Goal: Task Accomplishment & Management: Use online tool/utility

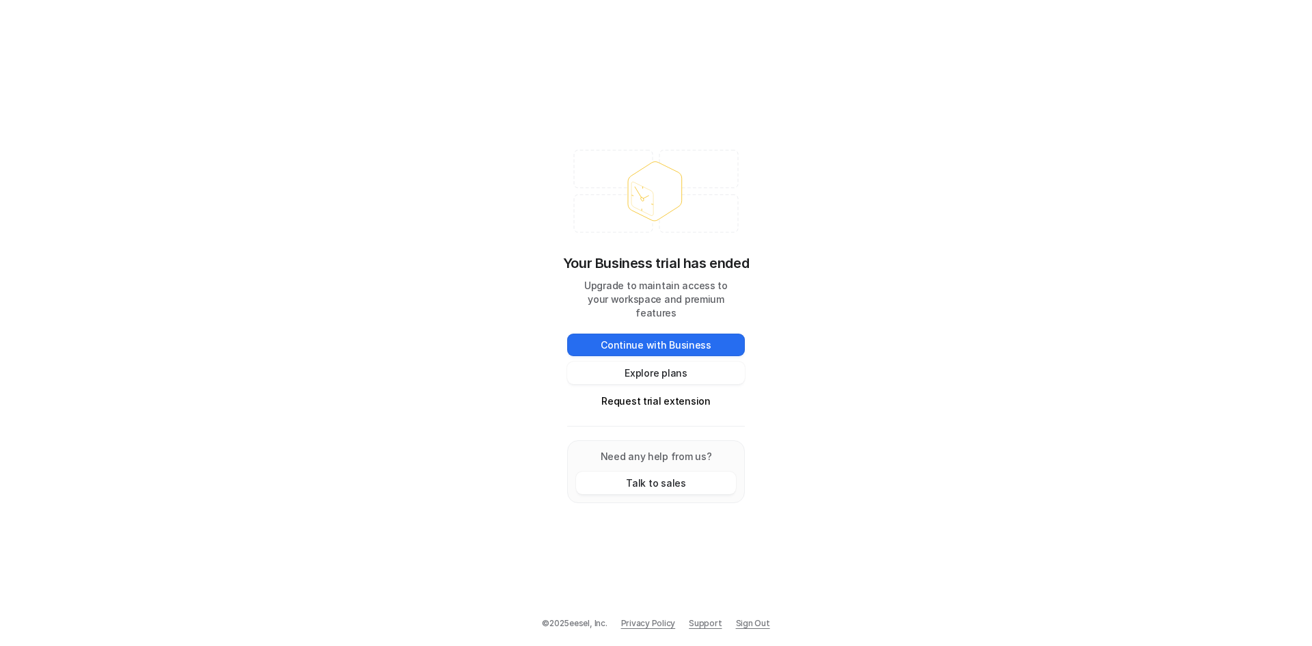
click at [638, 150] on icon at bounding box center [656, 191] width 178 height 96
click at [653, 396] on button "Request trial extension" at bounding box center [656, 401] width 178 height 23
click at [630, 396] on button "Request trial extension" at bounding box center [656, 401] width 178 height 23
click at [672, 334] on button "Continue with Business" at bounding box center [656, 345] width 178 height 23
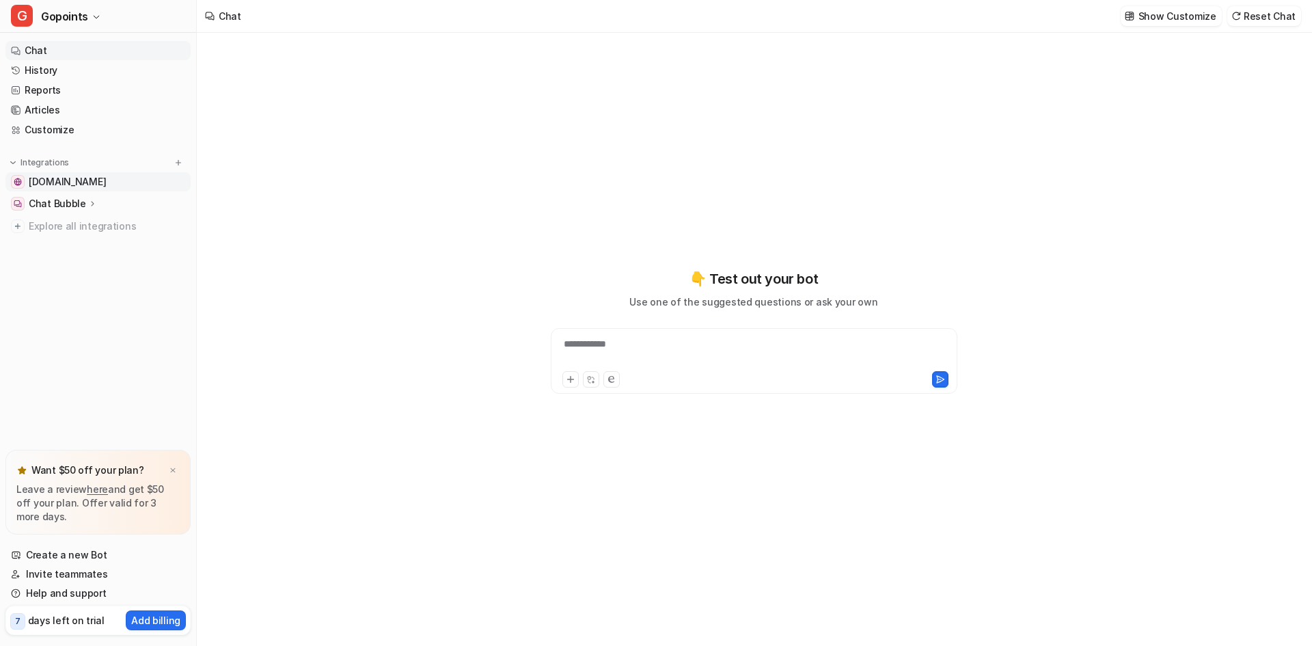
type textarea "**********"
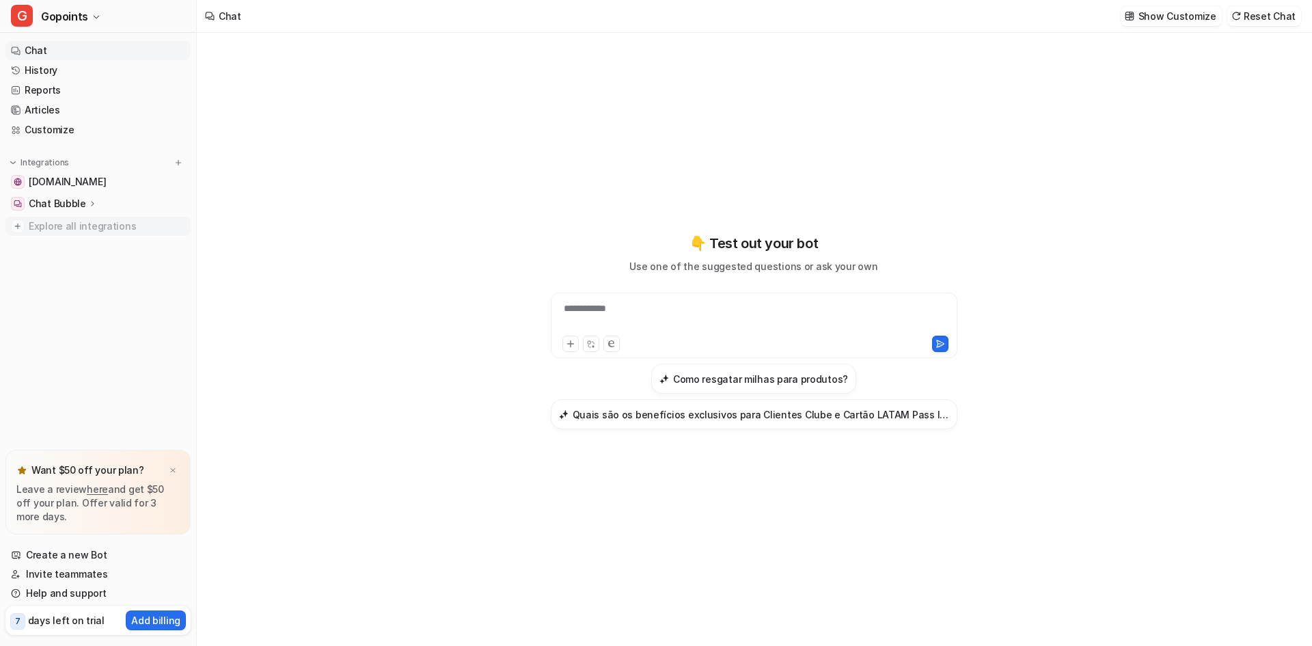
click at [51, 228] on span "Explore all integrations" at bounding box center [107, 226] width 157 height 22
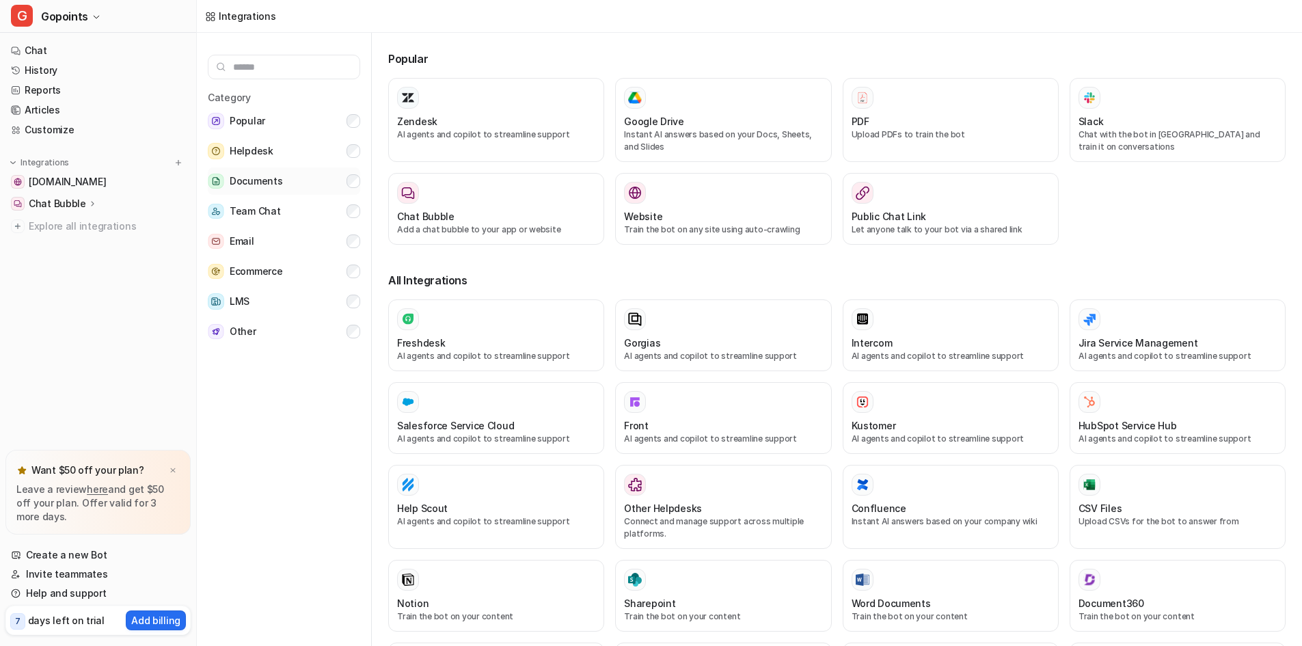
click at [282, 180] on button "Documents" at bounding box center [284, 180] width 152 height 27
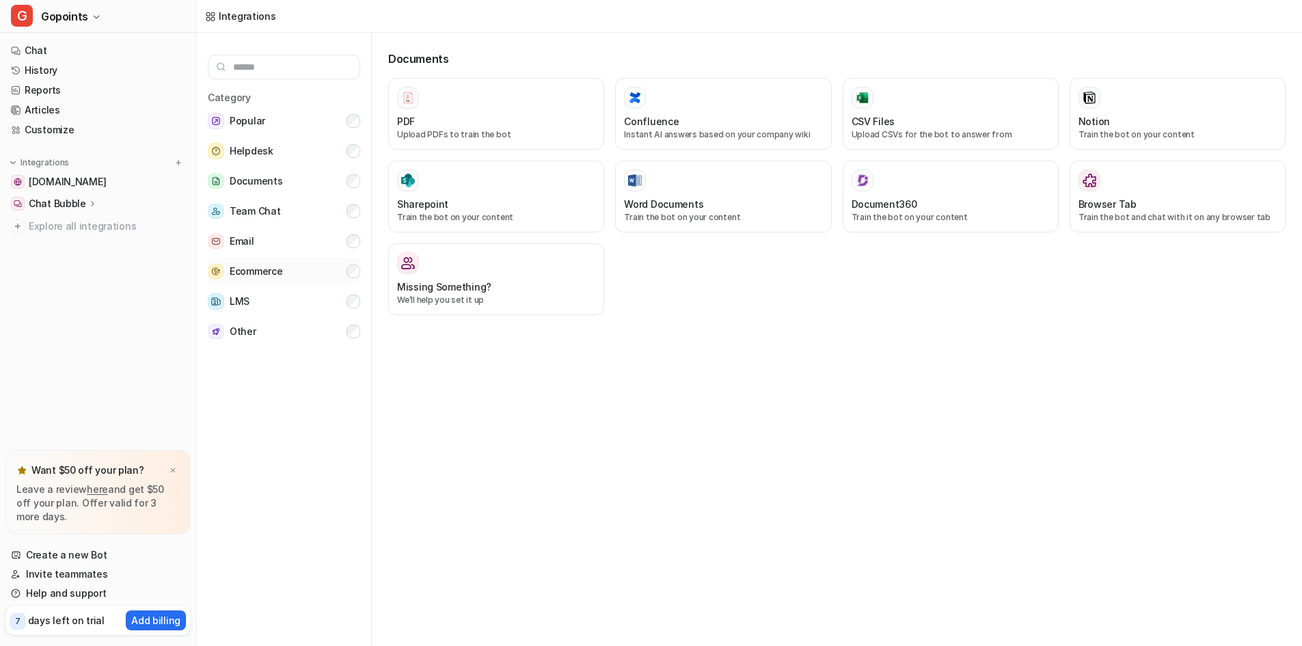
click at [274, 269] on span "Ecommerce" at bounding box center [256, 271] width 53 height 16
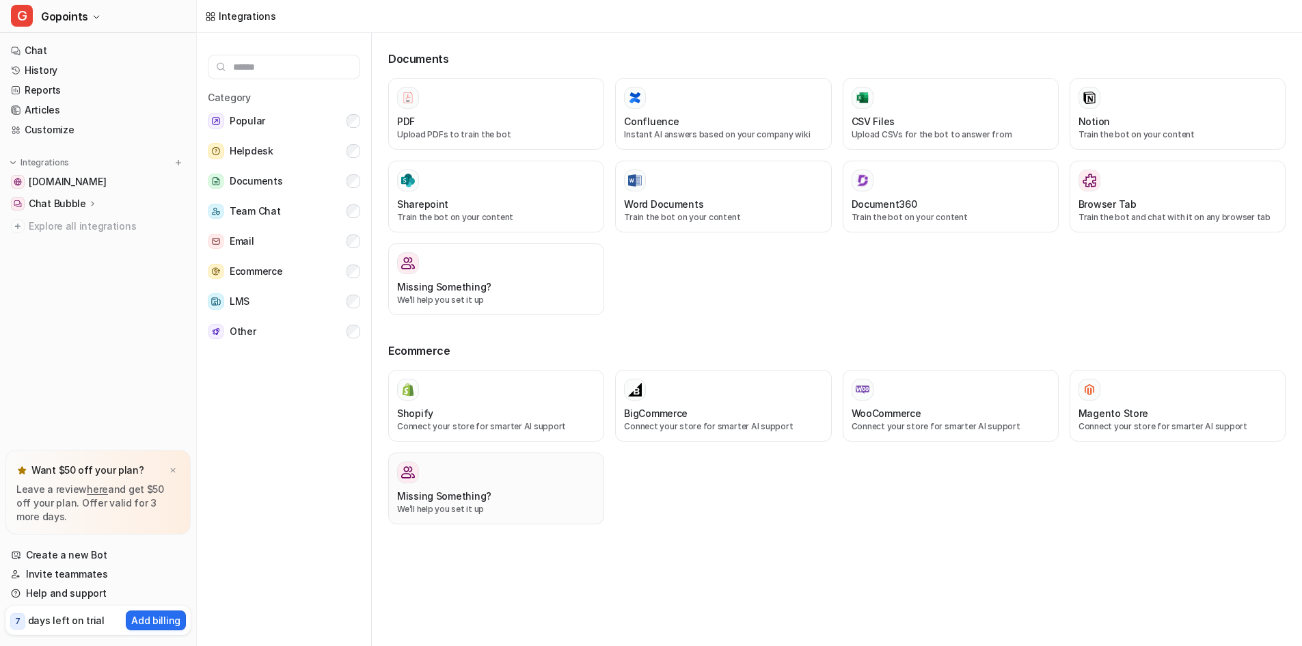
click at [513, 506] on p "We’ll help you set it up" at bounding box center [496, 509] width 198 height 12
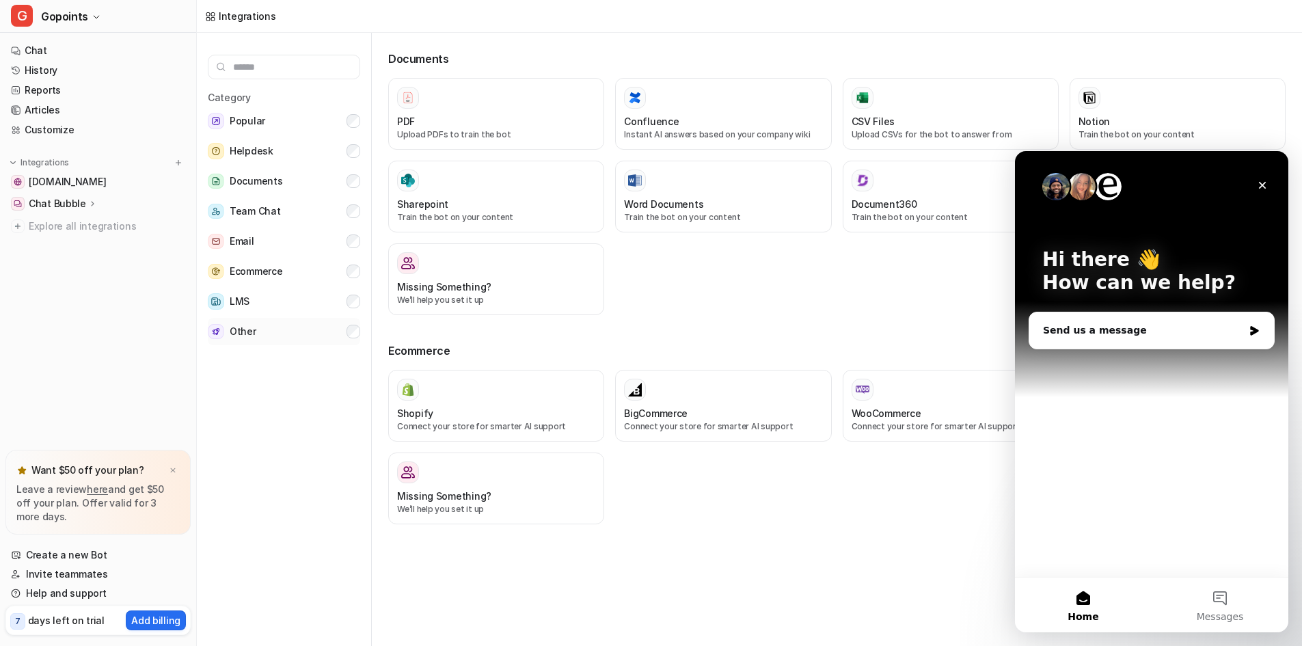
click at [258, 332] on button "Other" at bounding box center [284, 331] width 152 height 27
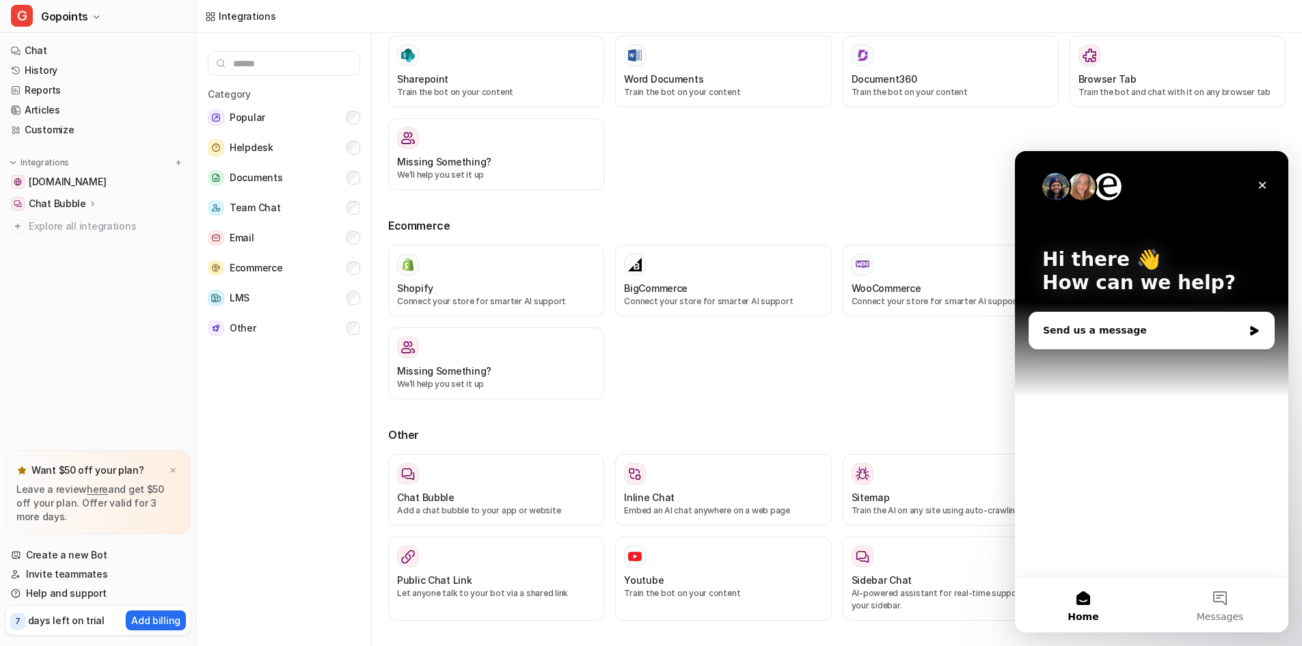
scroll to position [5, 0]
click at [1261, 183] on icon "Close" at bounding box center [1263, 186] width 8 height 8
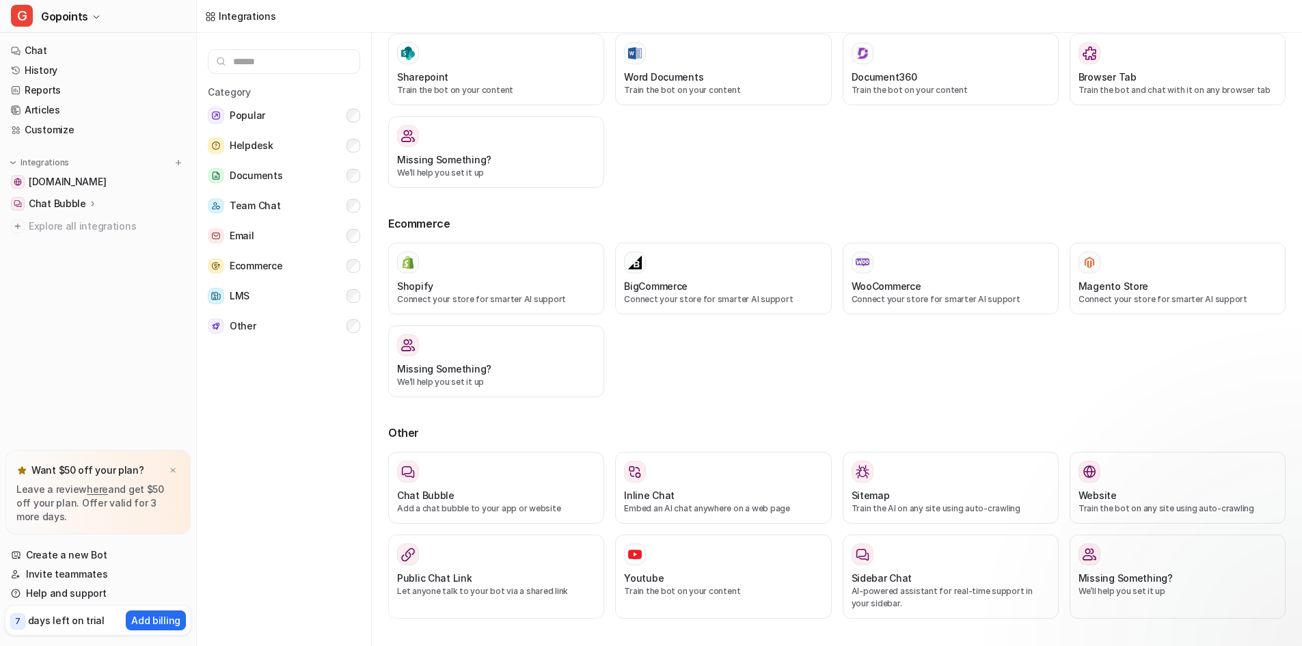
scroll to position [0, 0]
click at [247, 327] on span "Other" at bounding box center [243, 326] width 27 height 16
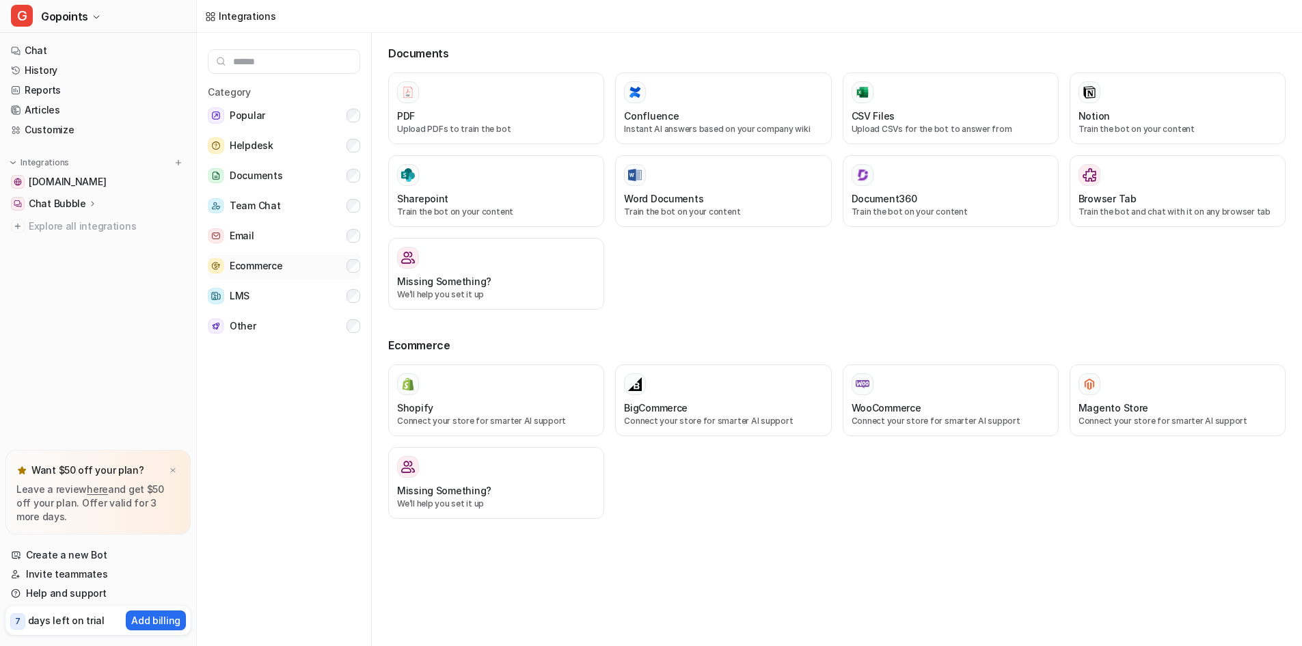
click at [342, 261] on button "Ecommerce" at bounding box center [284, 265] width 152 height 27
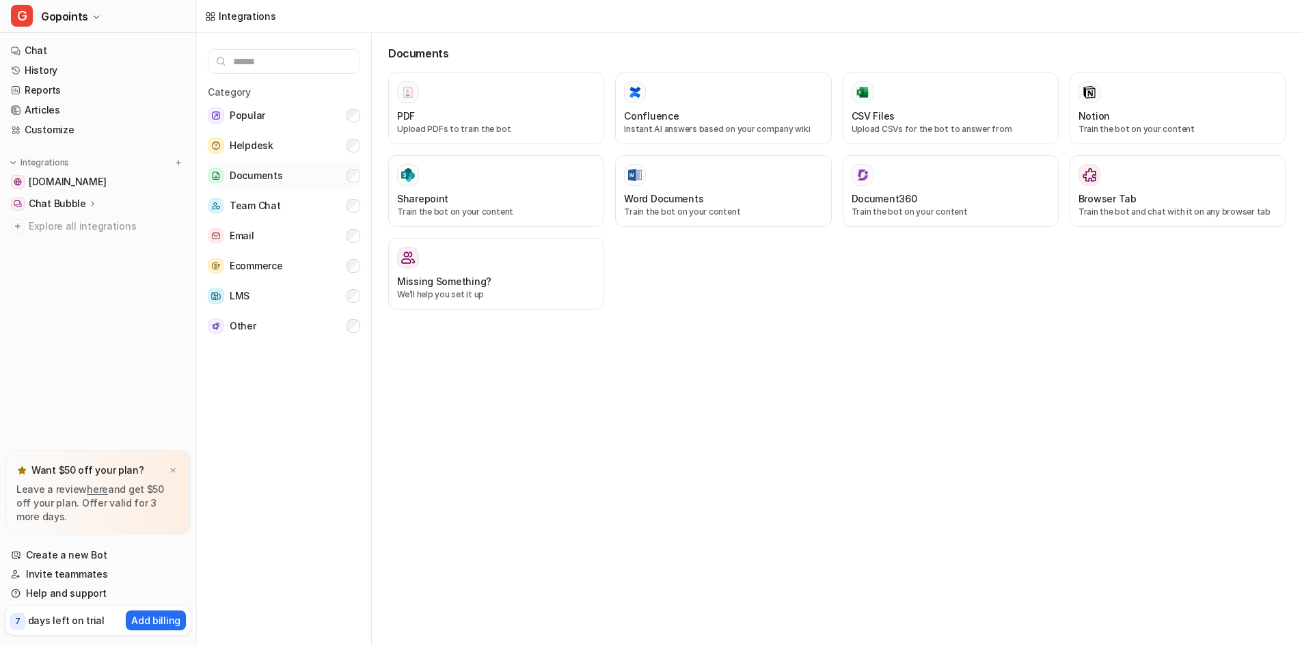
click at [345, 178] on button "Documents" at bounding box center [284, 175] width 152 height 27
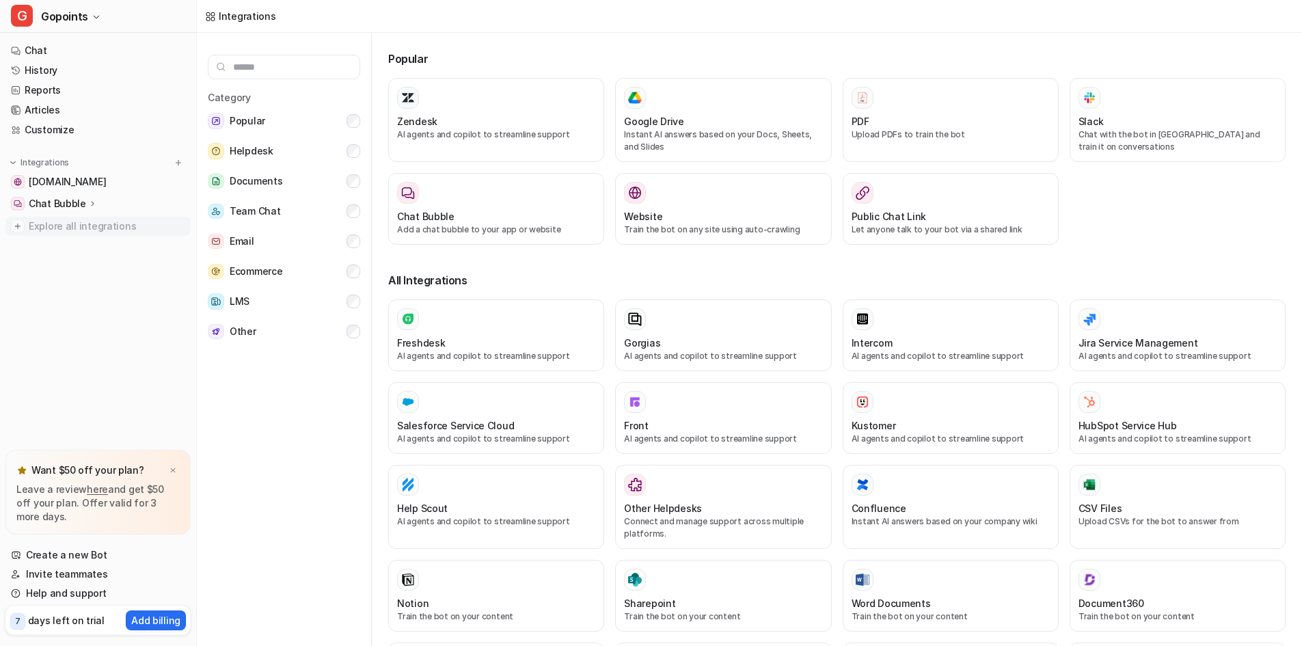
click at [68, 226] on span "Explore all integrations" at bounding box center [107, 226] width 157 height 22
click at [176, 469] on img at bounding box center [173, 470] width 8 height 9
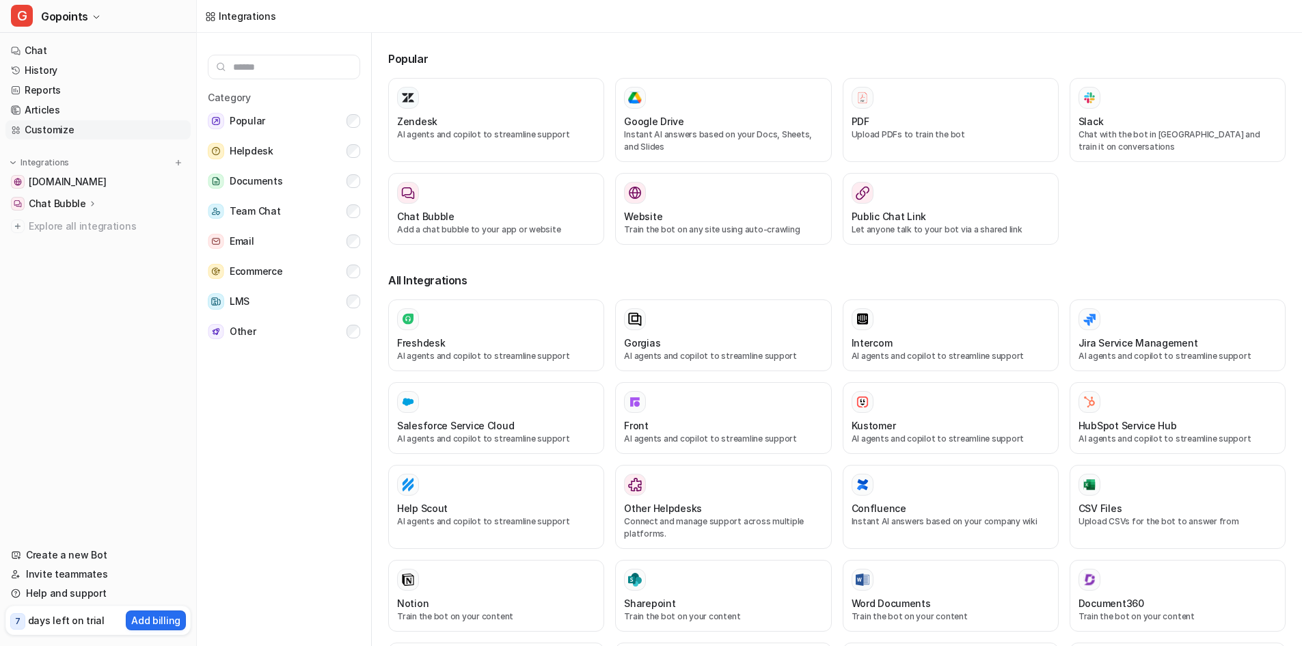
click at [70, 133] on link "Customize" at bounding box center [97, 129] width 185 height 19
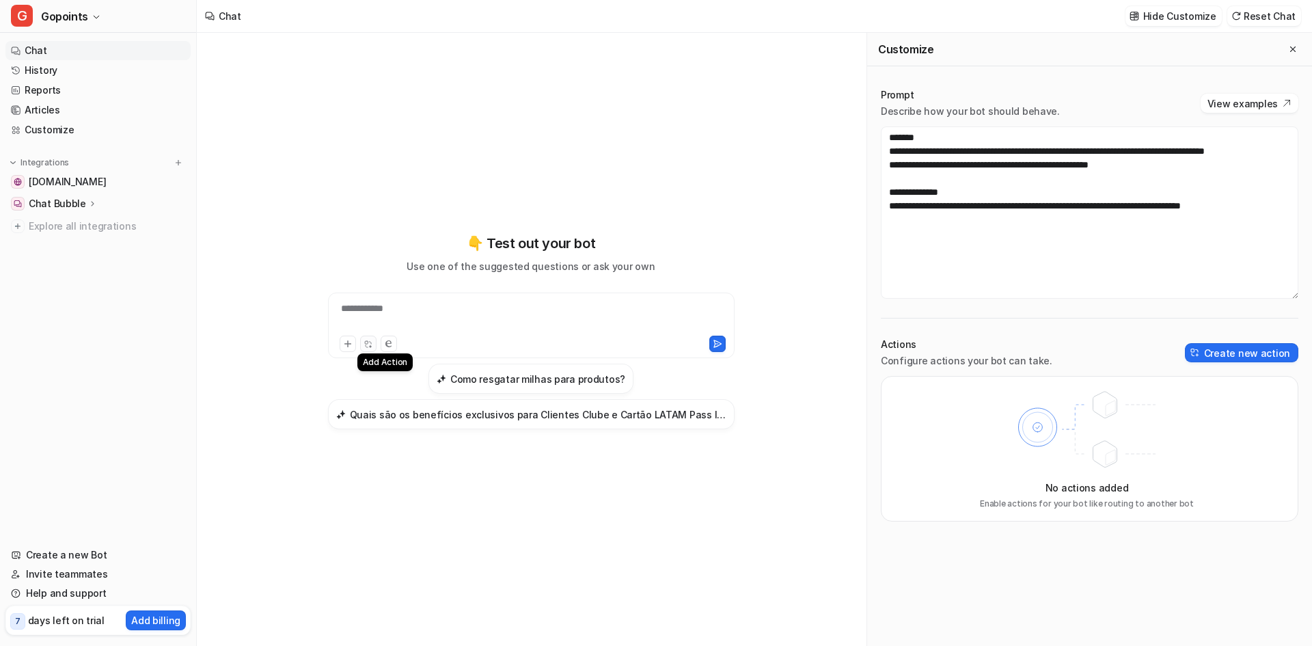
click at [367, 340] on icon at bounding box center [368, 344] width 9 height 9
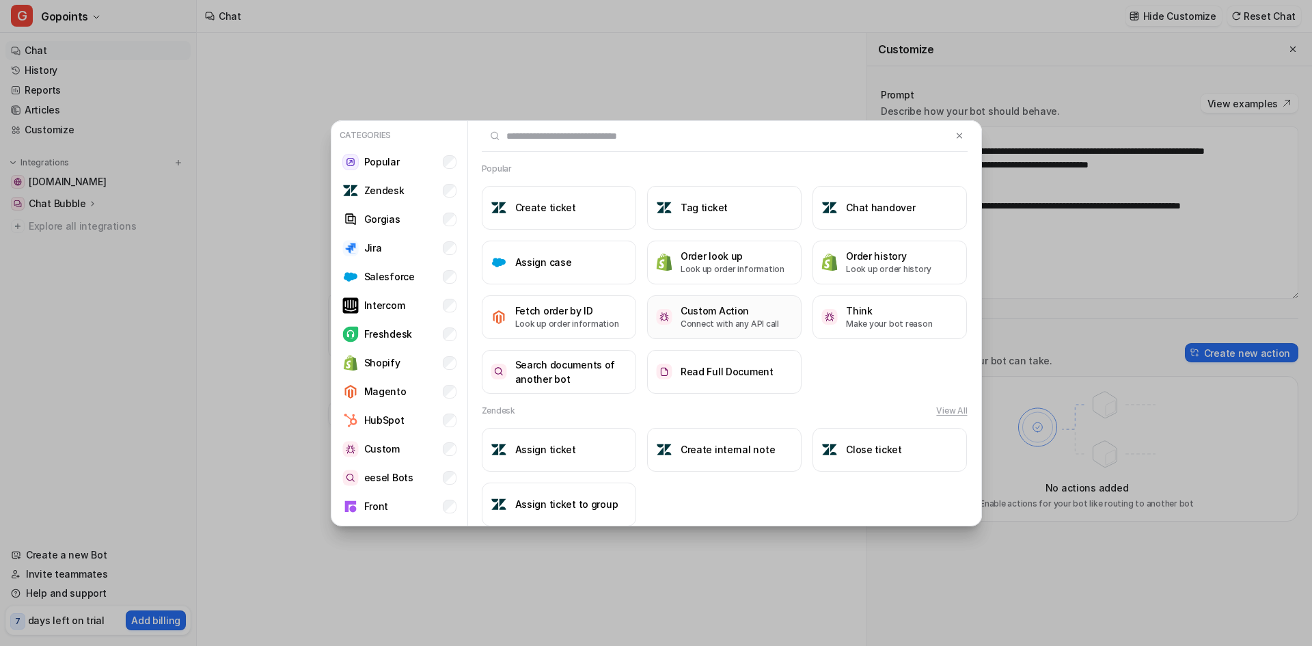
click at [731, 322] on p "Connect with any API call" at bounding box center [730, 324] width 98 height 12
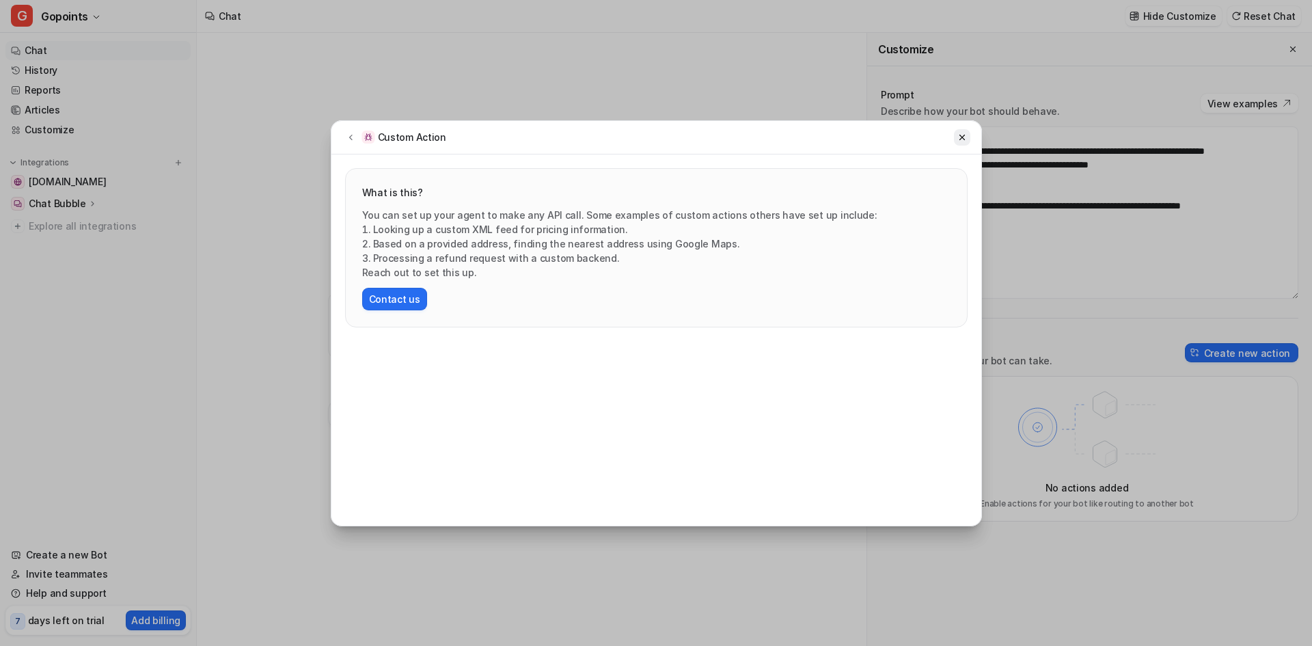
click at [962, 142] on button at bounding box center [962, 137] width 16 height 16
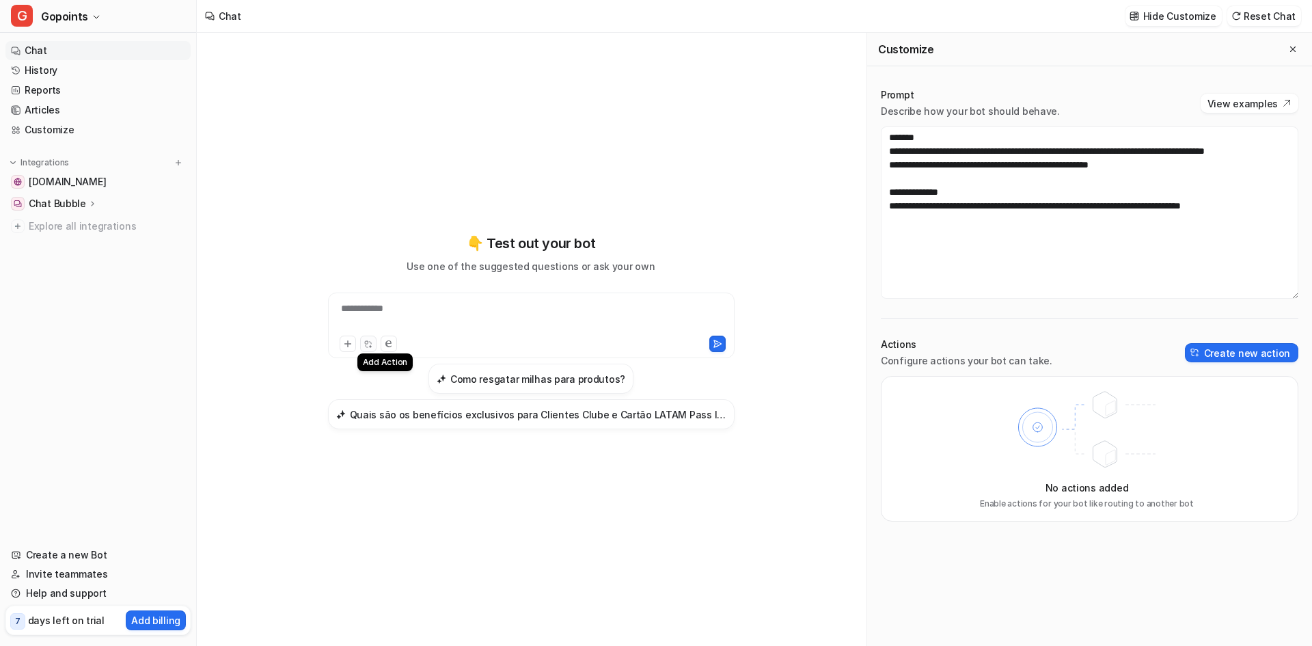
click at [365, 346] on icon at bounding box center [368, 344] width 9 height 9
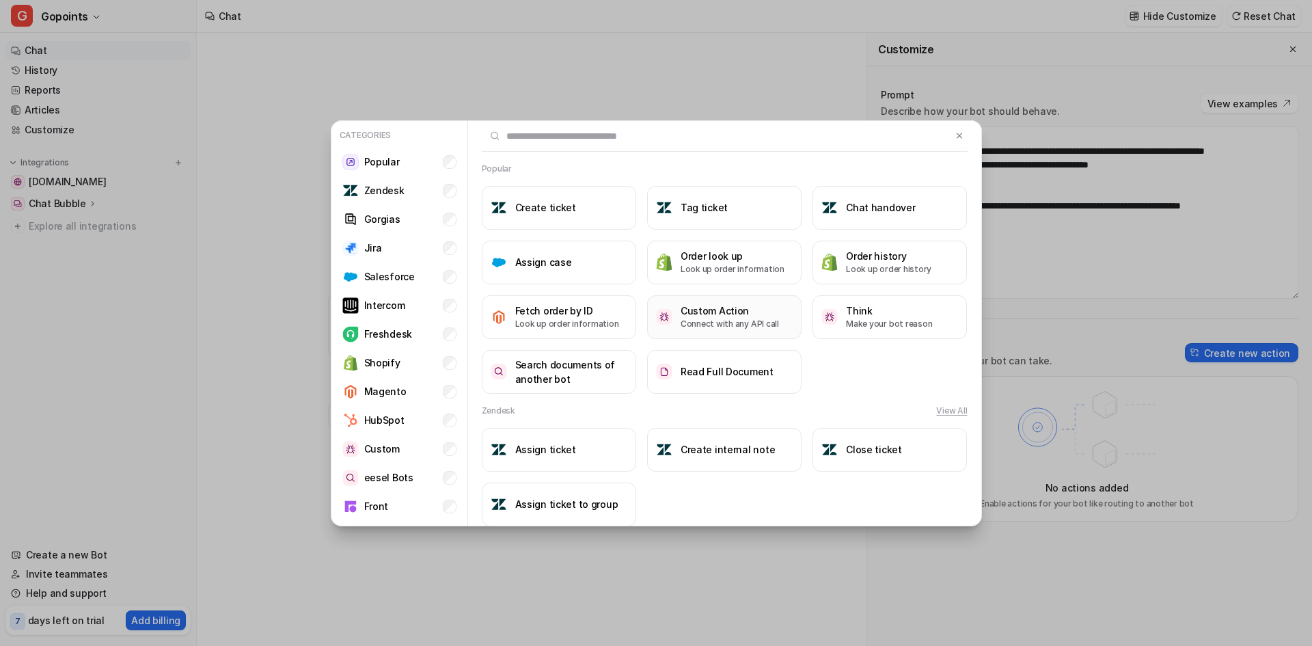
click at [710, 327] on p "Connect with any API call" at bounding box center [730, 324] width 98 height 12
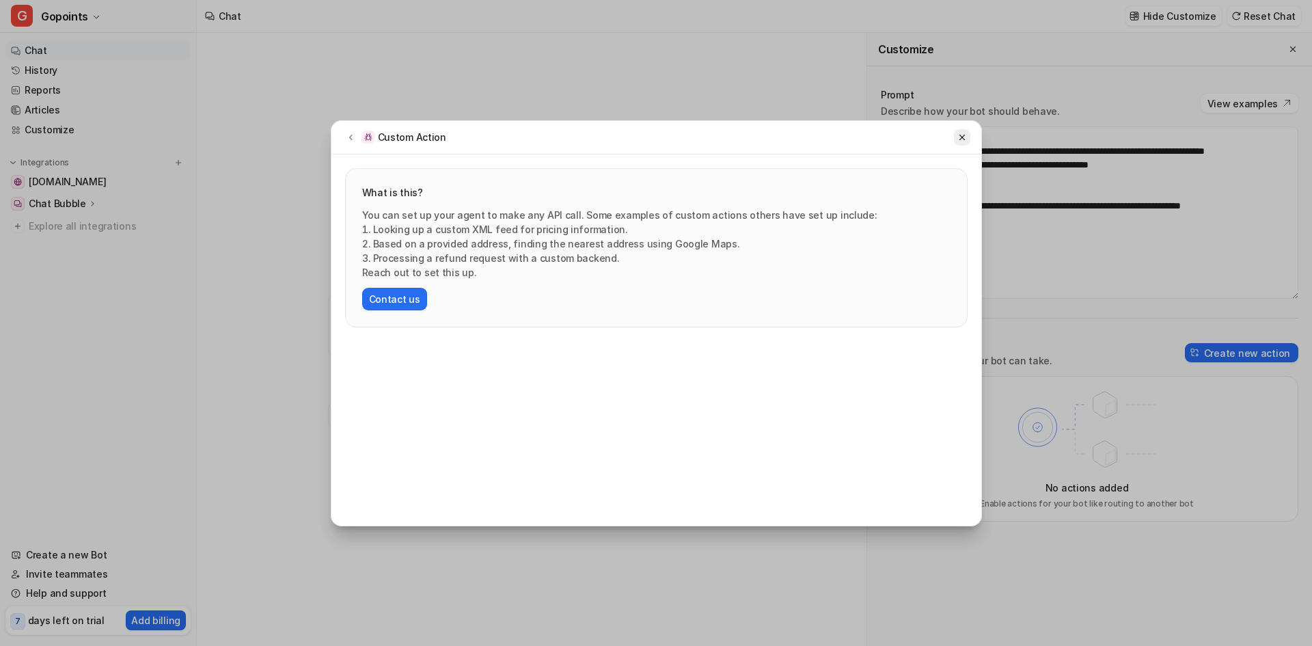
click at [962, 136] on icon at bounding box center [963, 138] width 10 height 10
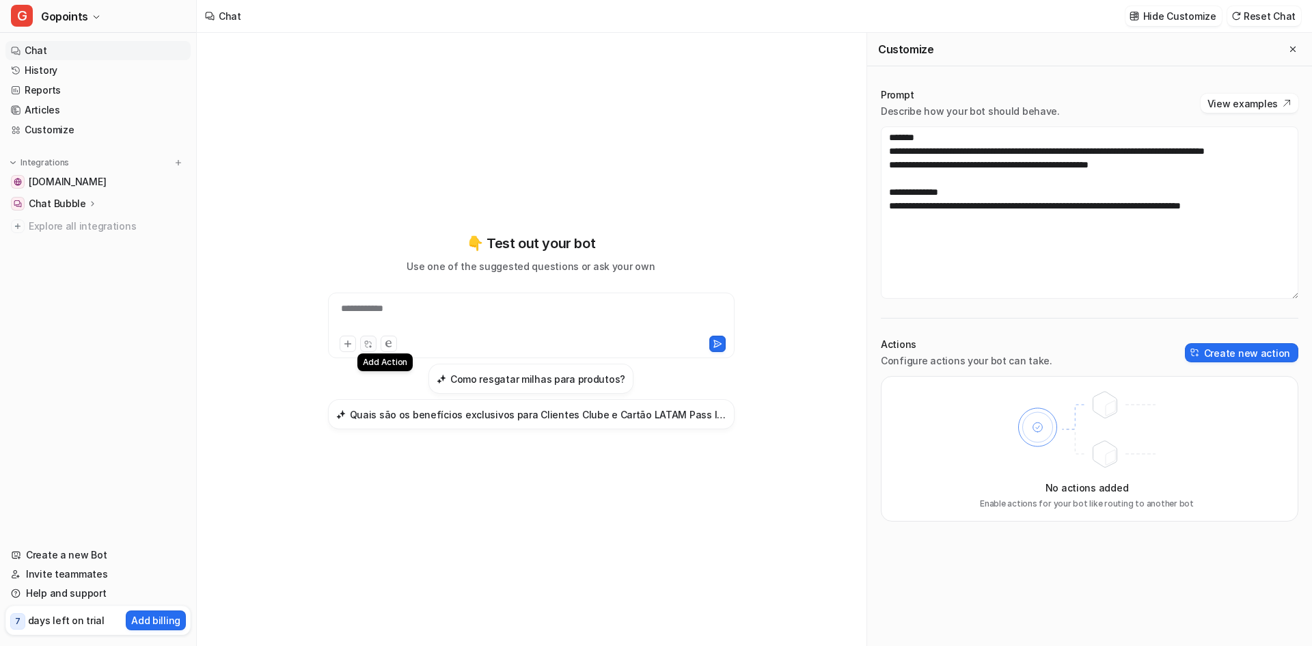
click at [368, 346] on icon at bounding box center [368, 344] width 9 height 9
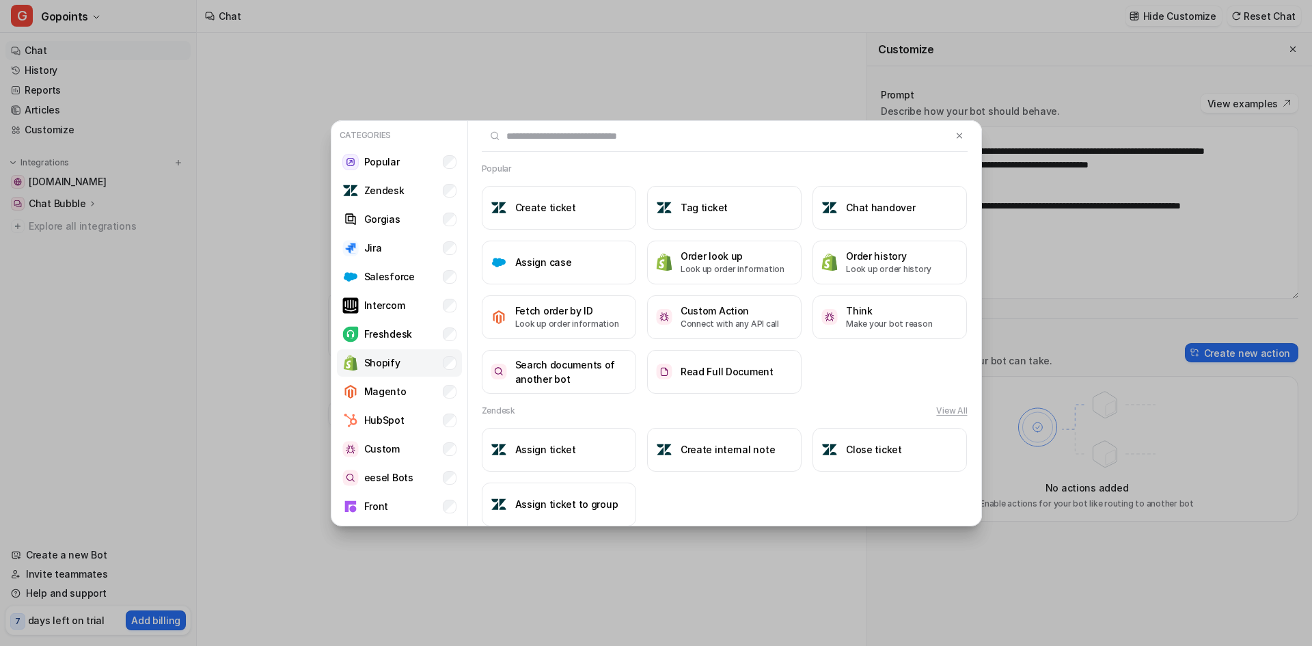
click at [382, 363] on p "Shopify" at bounding box center [382, 362] width 36 height 14
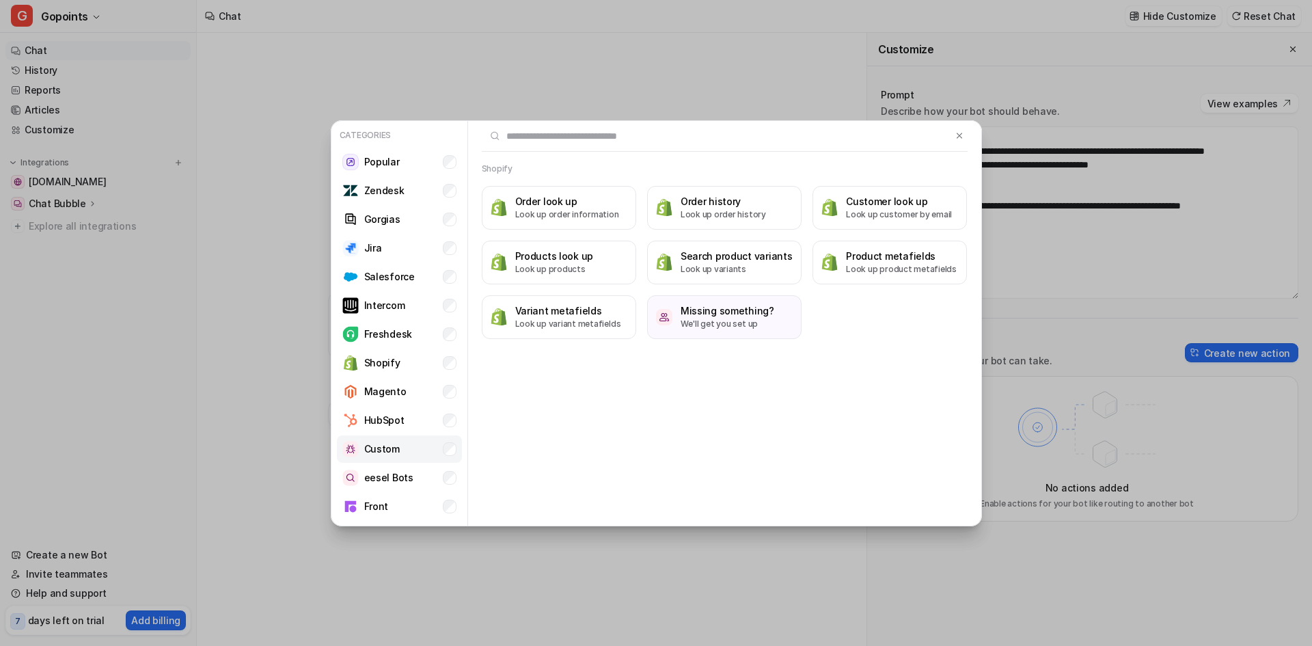
click at [398, 451] on p "Custom" at bounding box center [382, 449] width 36 height 14
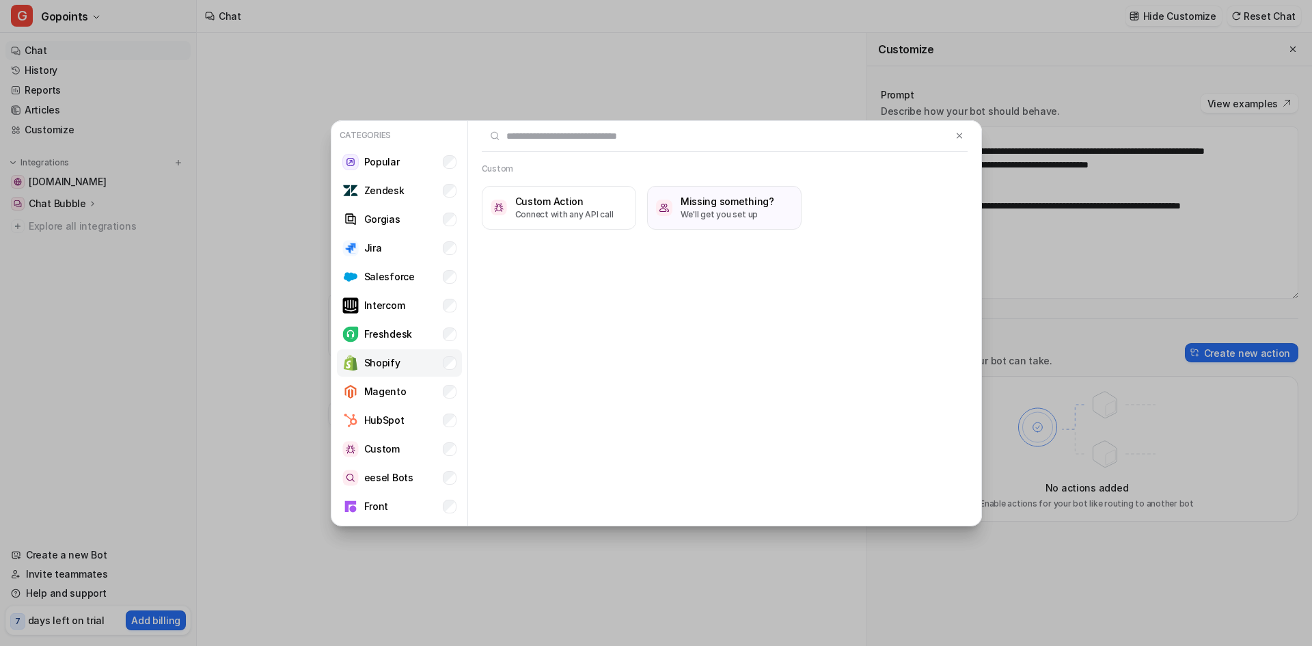
click at [403, 360] on li "Shopify" at bounding box center [399, 362] width 125 height 27
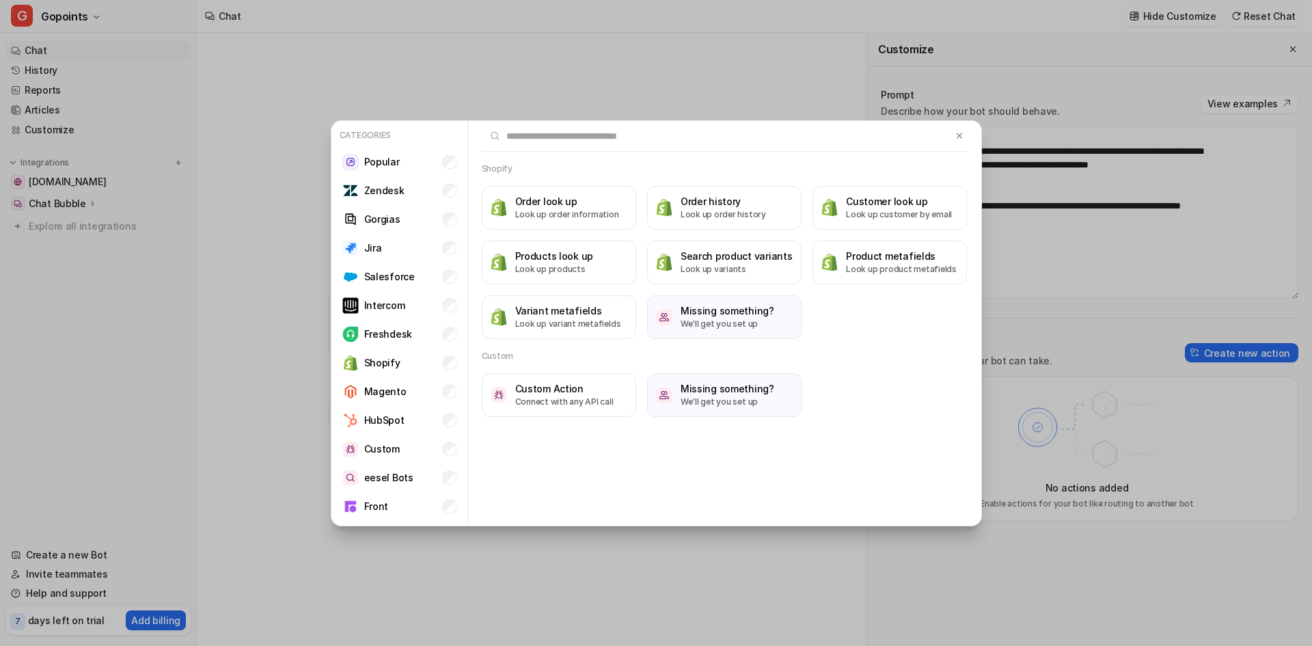
click at [1075, 274] on div "Categories Popular Zendesk Gorgias Jira Salesforce Intercom Freshdesk Shopify M…" at bounding box center [656, 323] width 1312 height 646
